Goal: Task Accomplishment & Management: Manage account settings

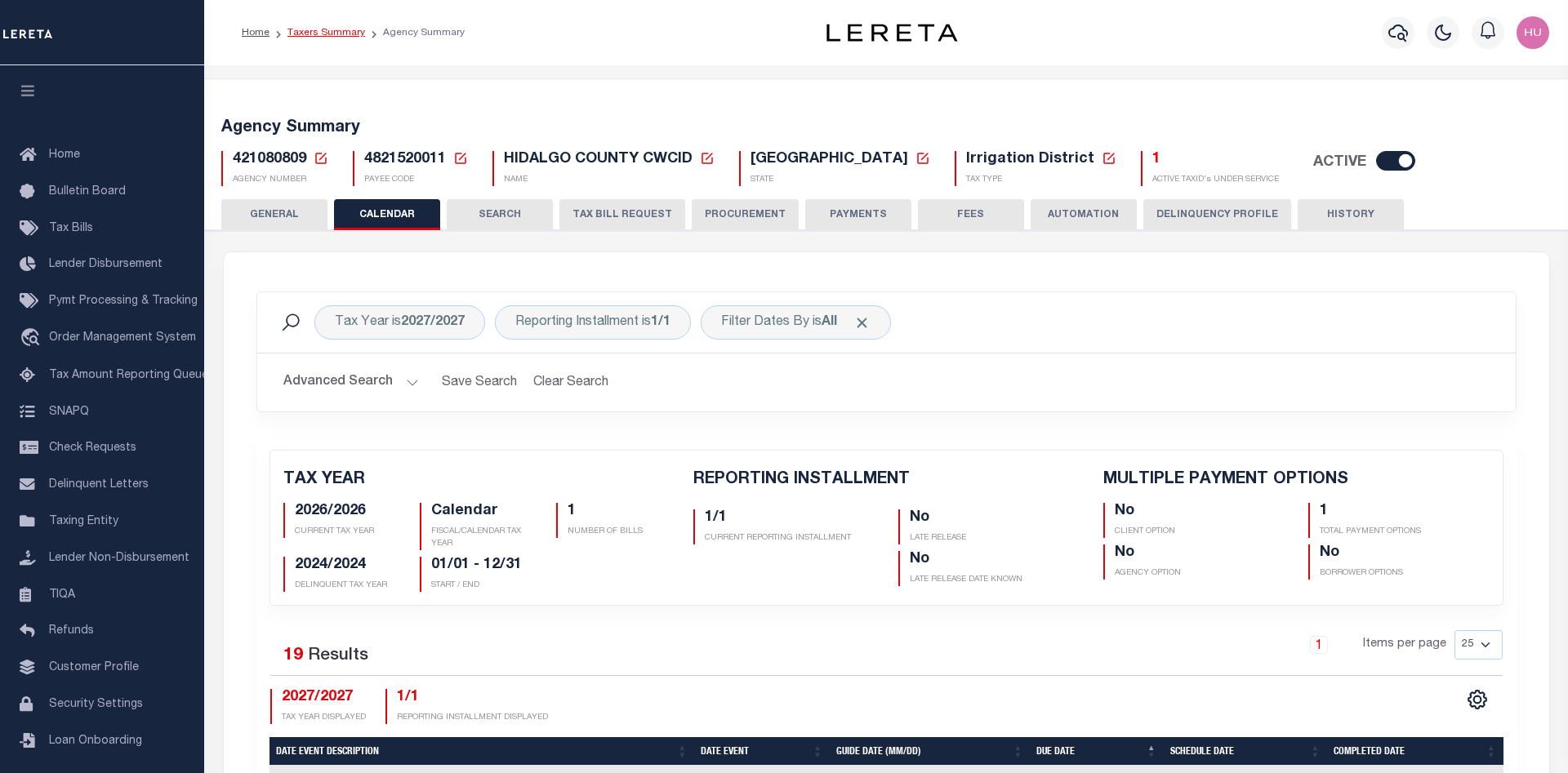
click at [331, 27] on link "Taxers Summary" at bounding box center [326, 32] width 78 height 10
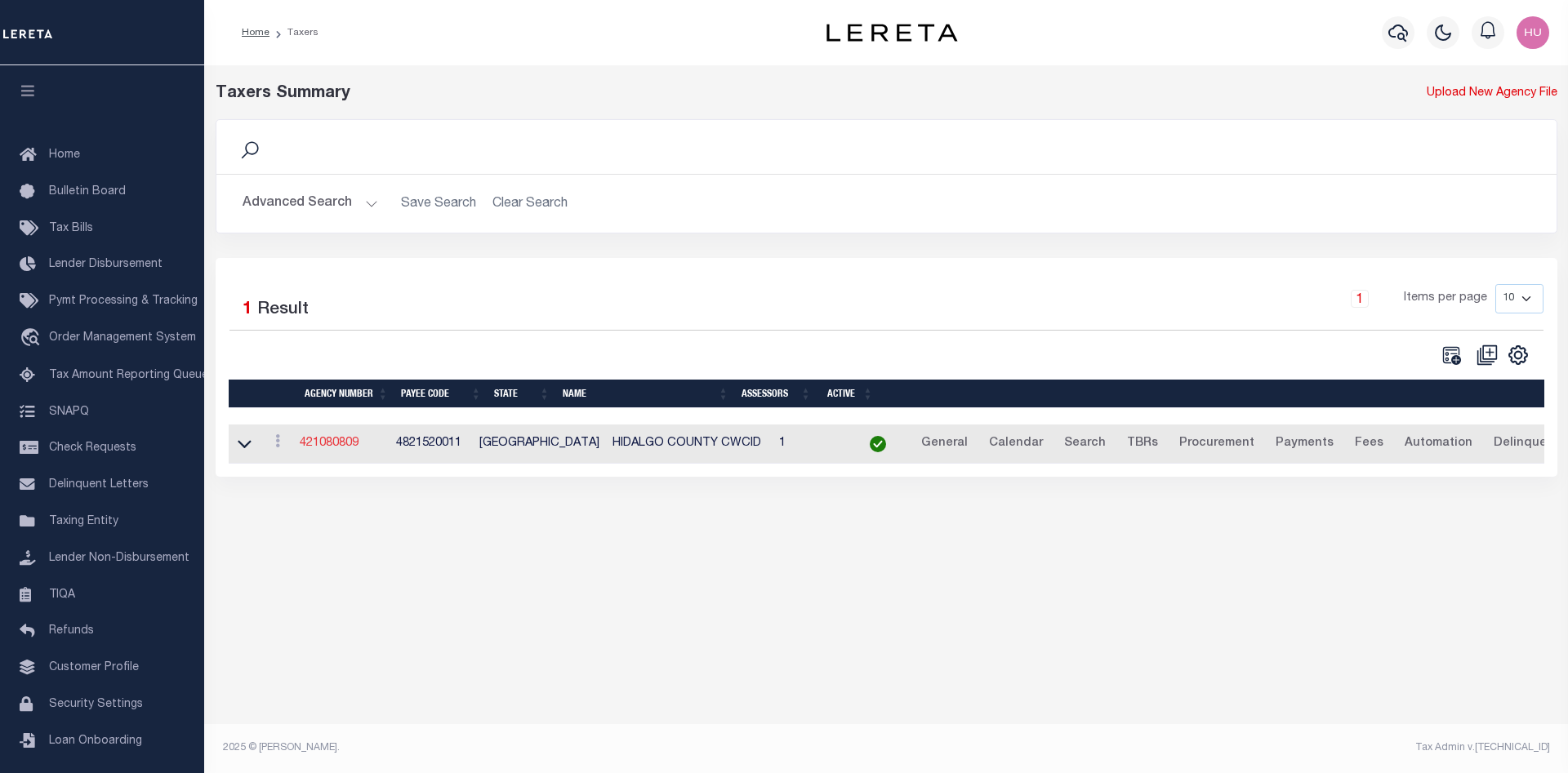
click at [348, 446] on link "421080809" at bounding box center [329, 443] width 59 height 11
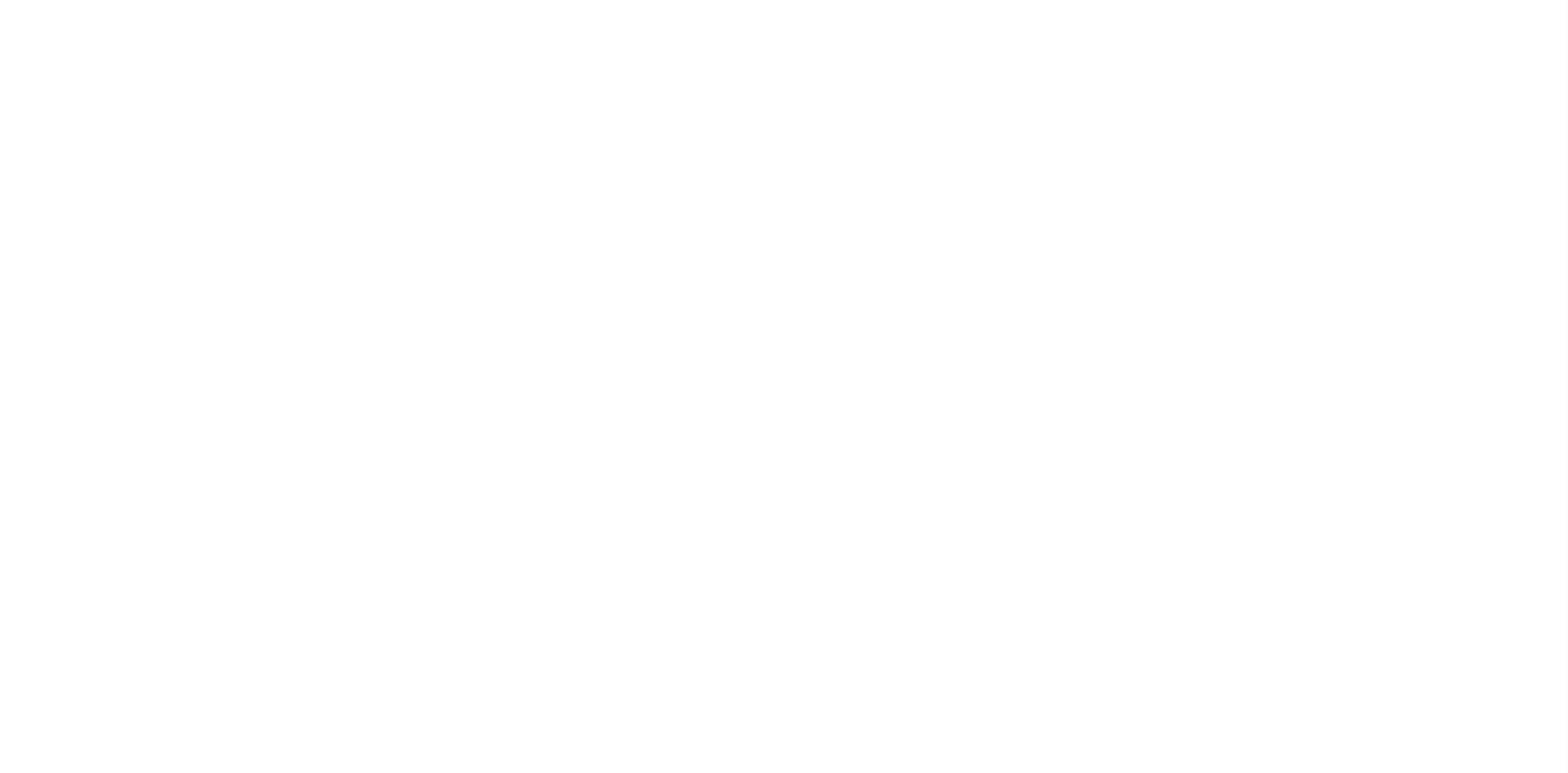
select select "1"
select select
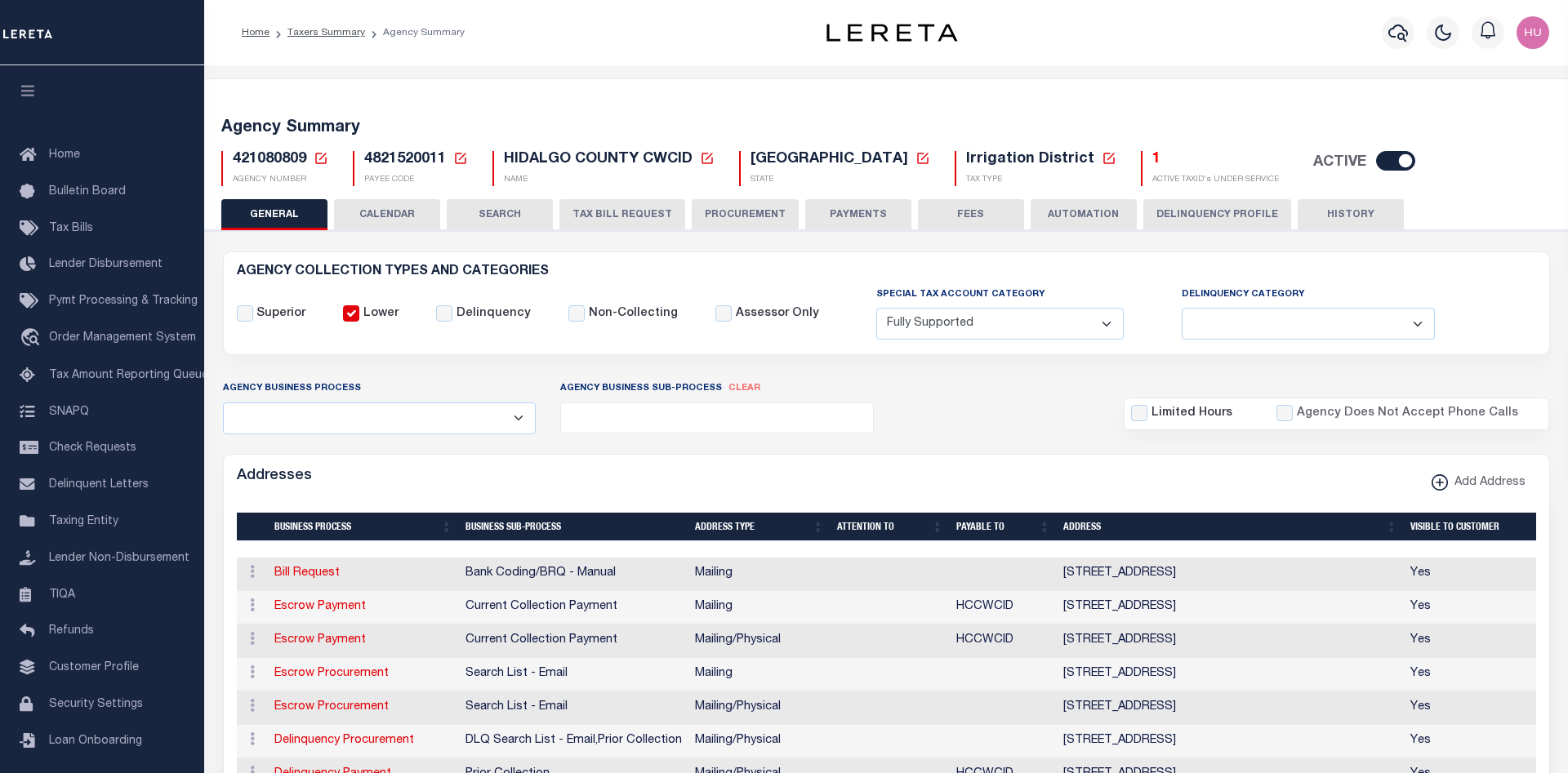
click at [398, 222] on button "CALENDAR" at bounding box center [387, 215] width 106 height 31
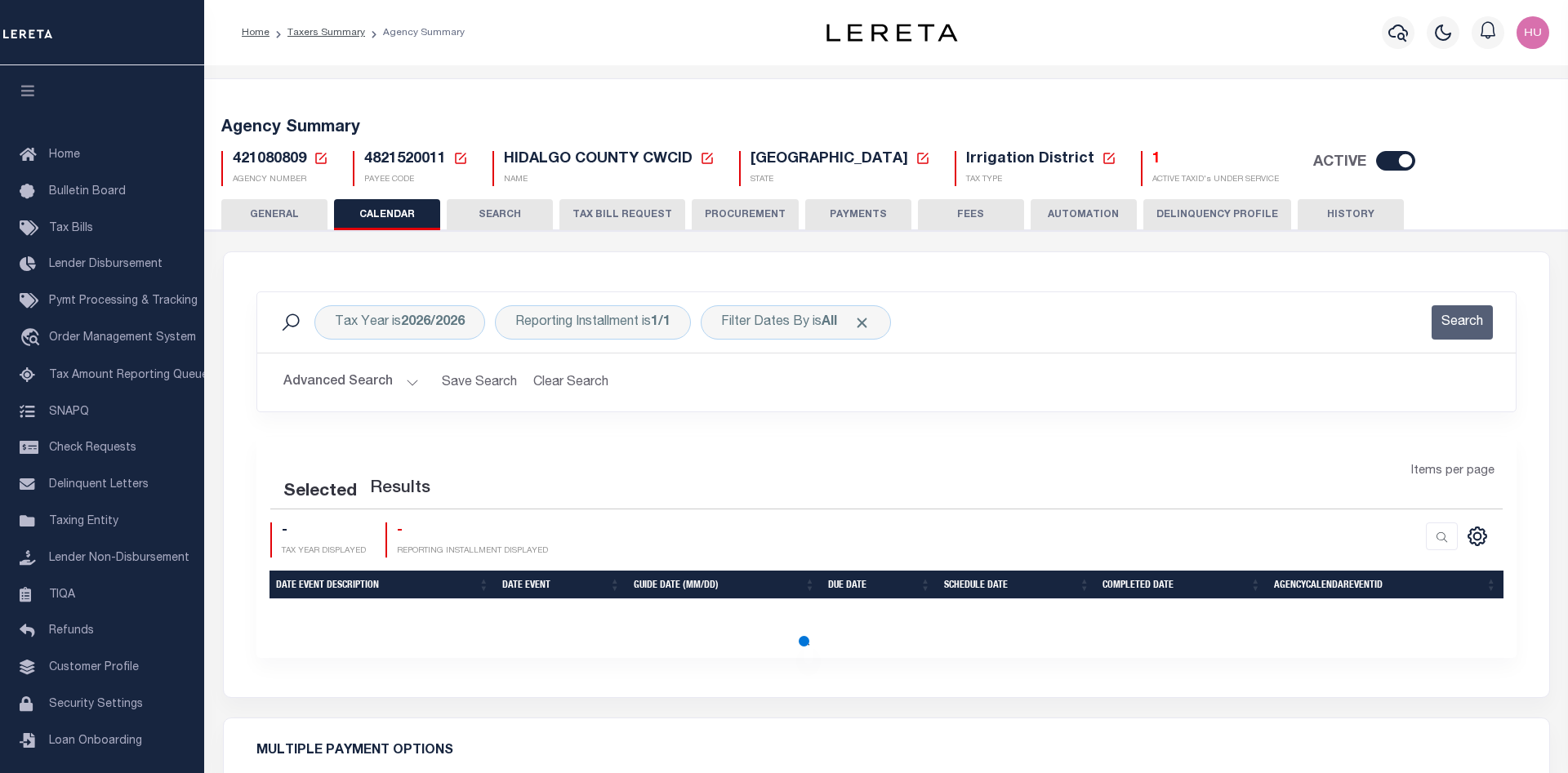
checkbox input "false"
type input "1"
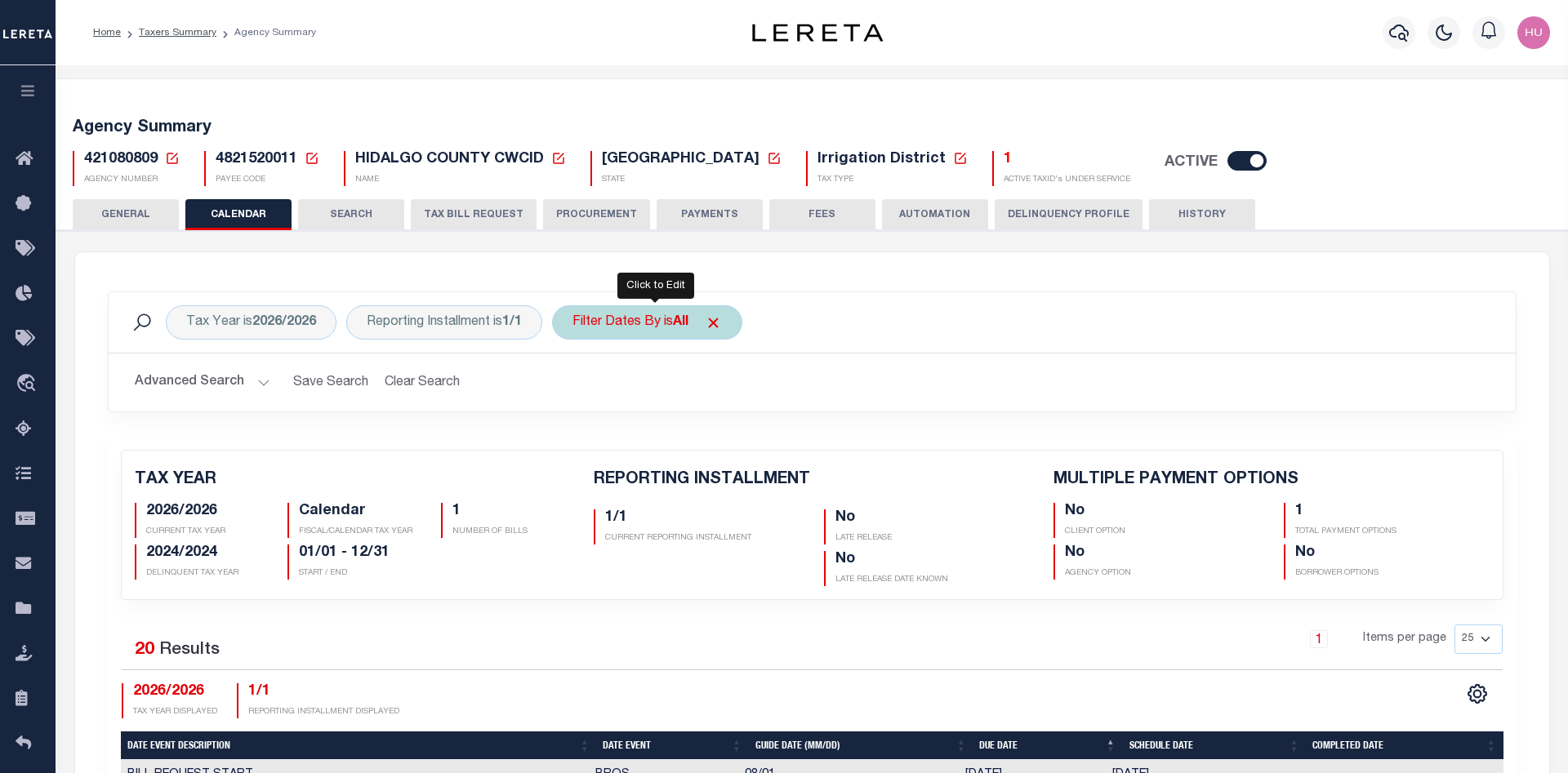
click at [689, 326] on b "All" at bounding box center [681, 322] width 16 height 13
select select "0"
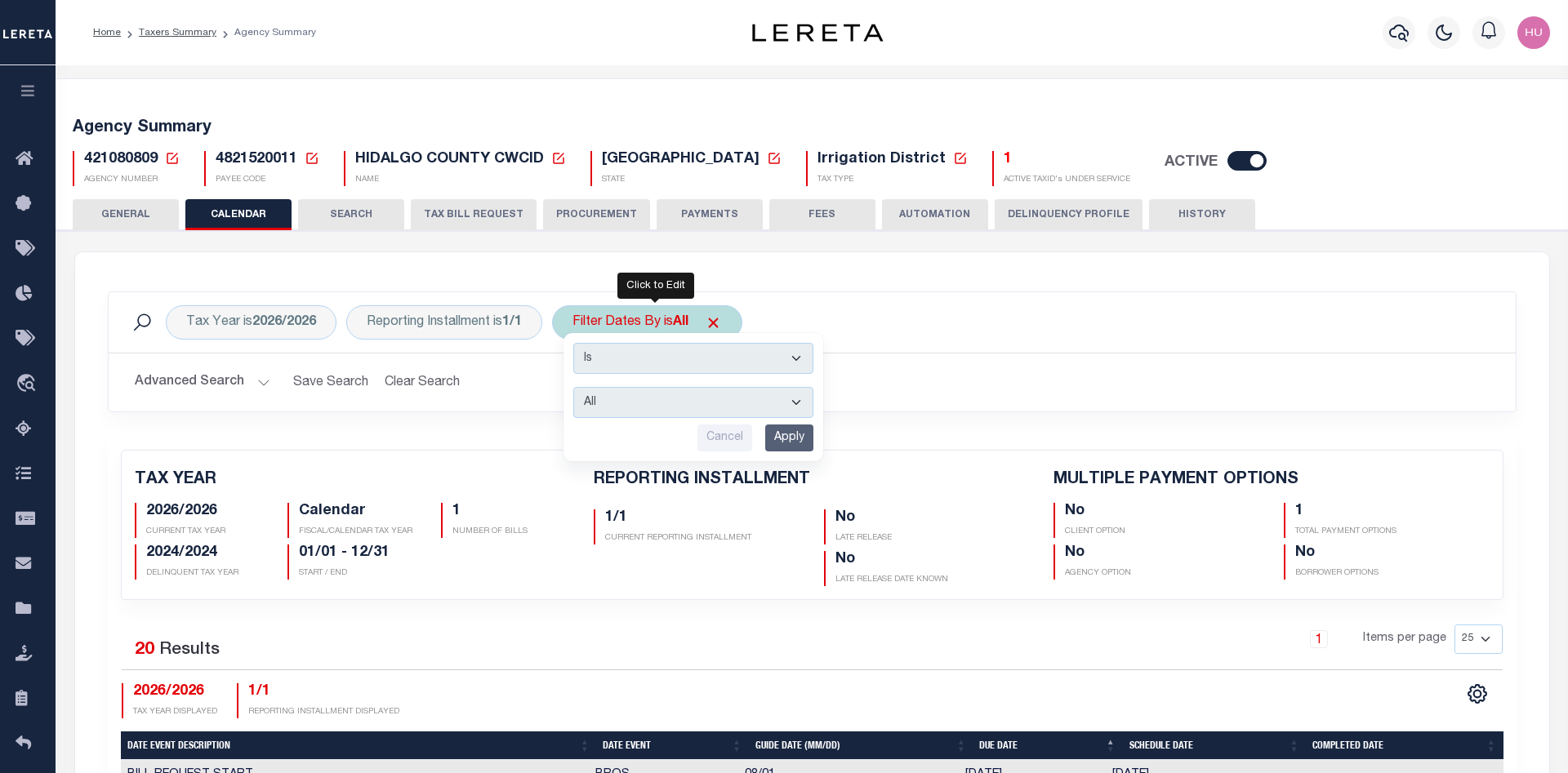
click at [574, 387] on select "Escrow Delinquency Customer Internal All" at bounding box center [693, 403] width 240 height 31
click at [975, 337] on div "Tax Year is 2026/2026 Reporting Installment is 1/1 Filter Dates By is All Is Co…" at bounding box center [812, 322] width 1381 height 34
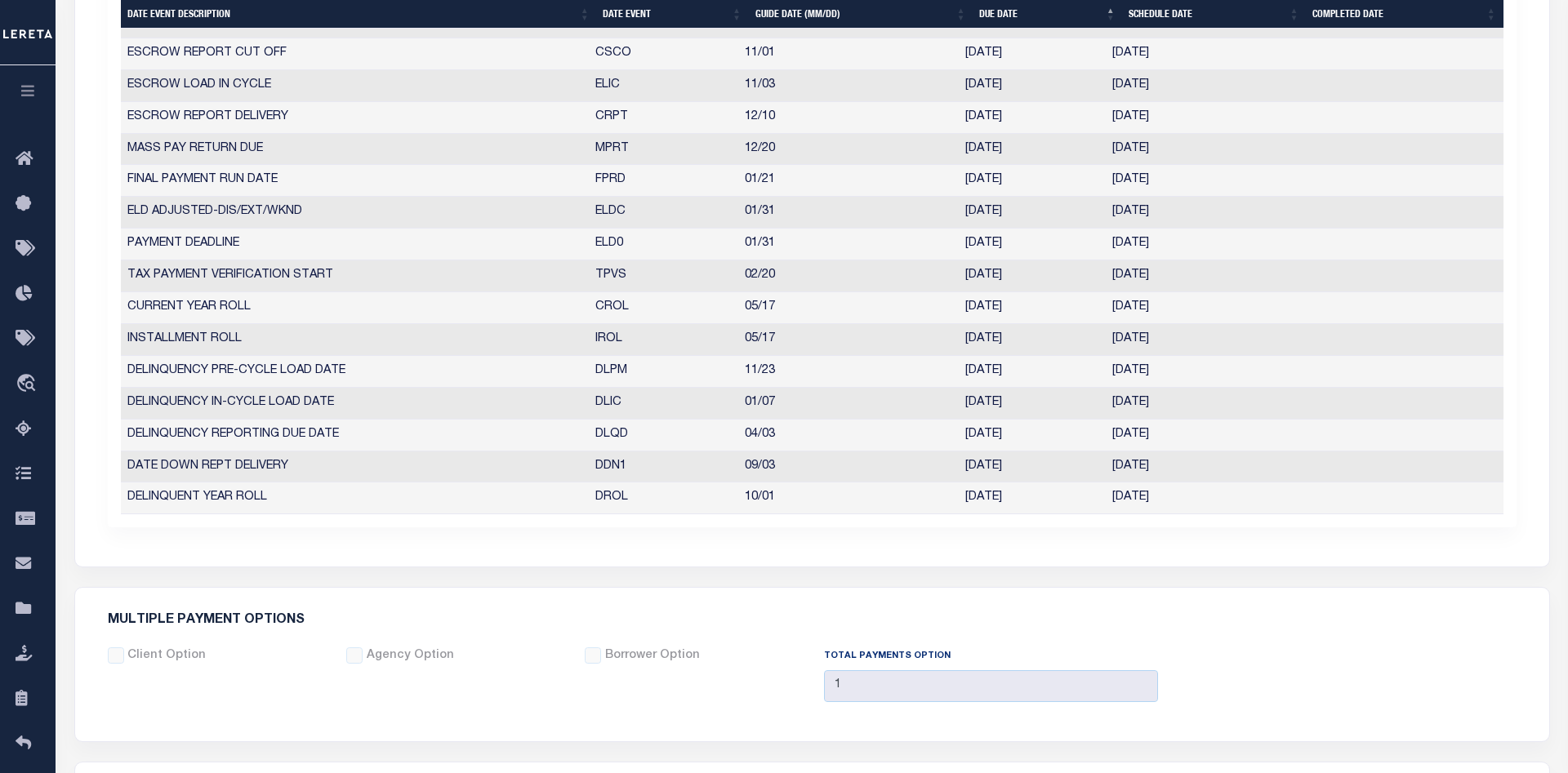
scroll to position [798, 0]
